Goal: Task Accomplishment & Management: Manage account settings

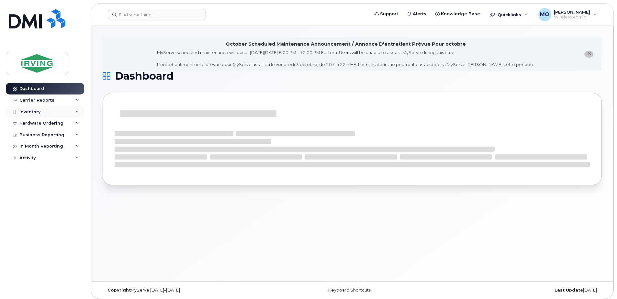
click at [33, 112] on div "Inventory" at bounding box center [29, 111] width 21 height 5
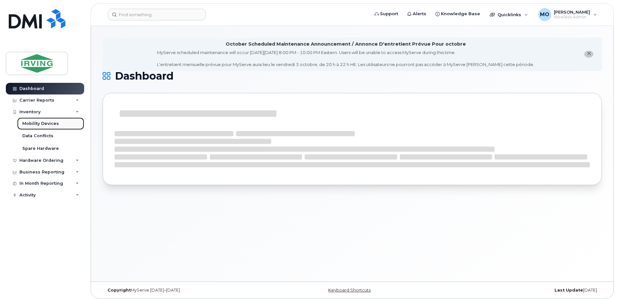
click at [37, 122] on div "Mobility Devices" at bounding box center [40, 124] width 37 height 6
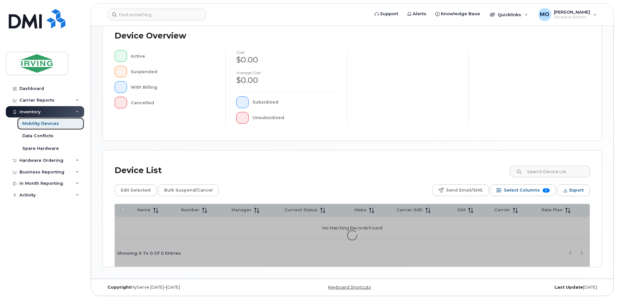
scroll to position [146, 0]
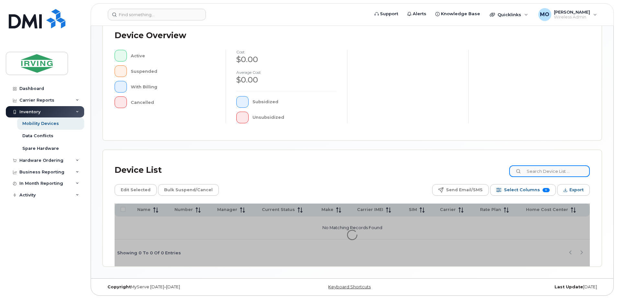
click at [534, 173] on input at bounding box center [550, 172] width 81 height 12
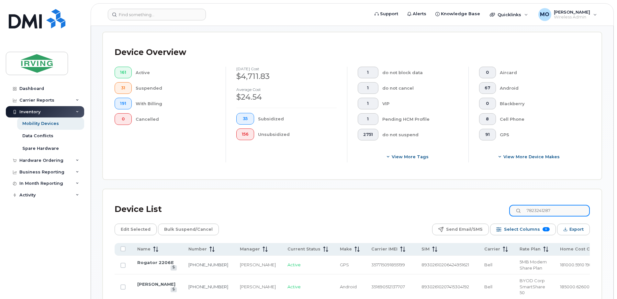
type input "7823241287"
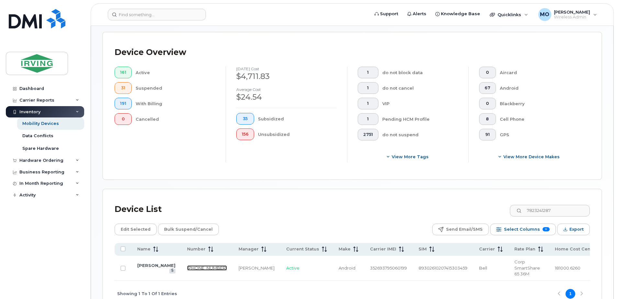
click at [187, 266] on link "782-324-1287" at bounding box center [207, 268] width 40 height 5
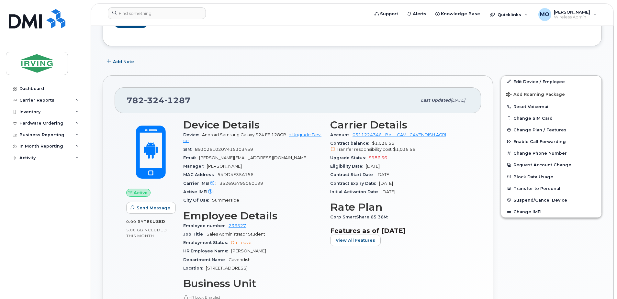
scroll to position [162, 0]
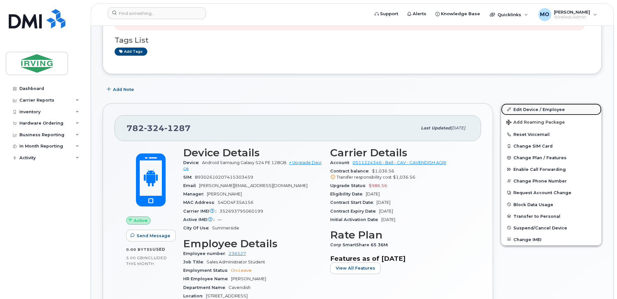
click at [534, 108] on link "Edit Device / Employee" at bounding box center [551, 110] width 100 height 12
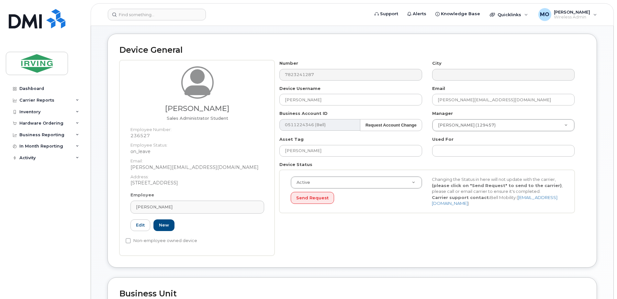
scroll to position [65, 0]
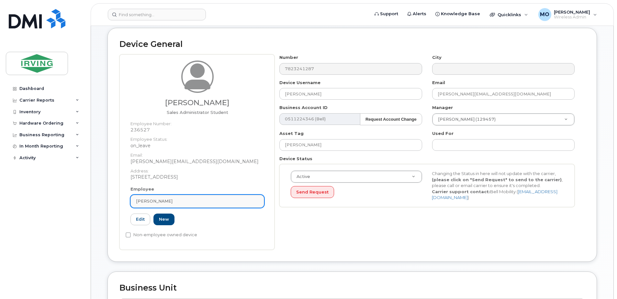
click at [192, 202] on div "[PERSON_NAME]" at bounding box center [197, 201] width 123 height 6
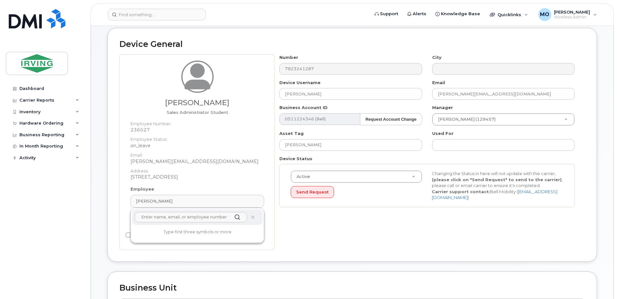
click at [195, 218] on input "text" at bounding box center [191, 217] width 112 height 10
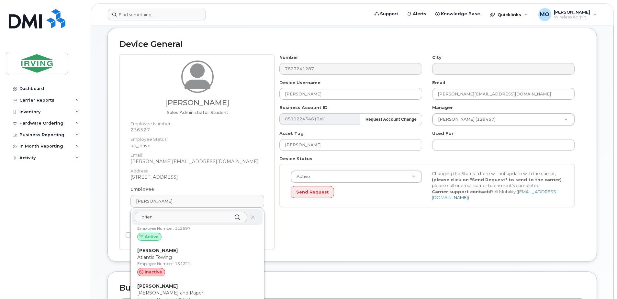
scroll to position [777, 0]
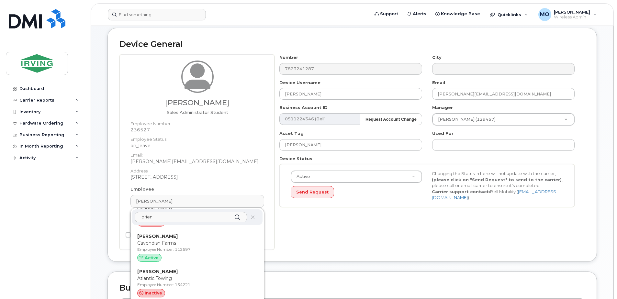
type input "brien"
